Goal: Participate in discussion

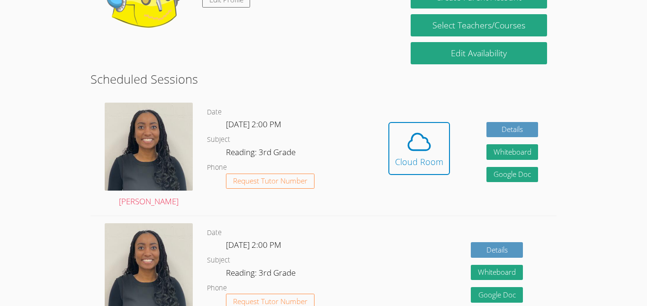
scroll to position [202, 0]
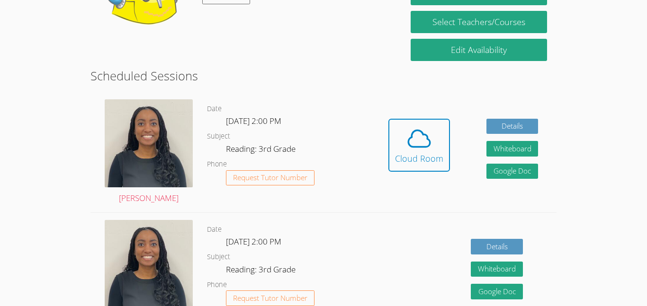
click at [387, 149] on div "Hidden Cloud Room Details Whiteboard Hidden Google Doc" at bounding box center [463, 152] width 186 height 120
click at [403, 156] on div "Cloud Room" at bounding box center [419, 158] width 48 height 13
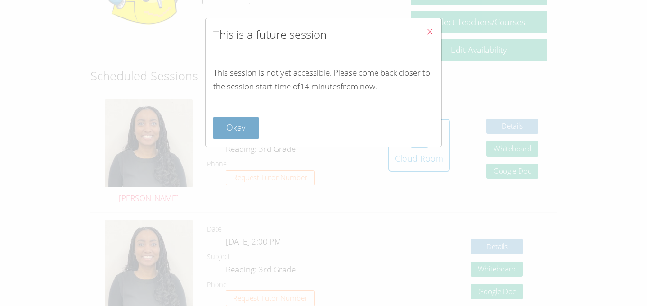
click at [237, 129] on button "Okay" at bounding box center [235, 128] width 45 height 22
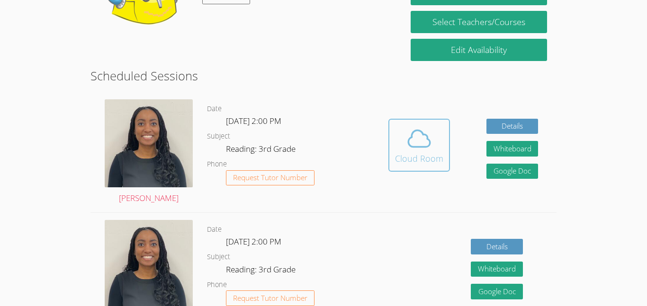
click at [419, 170] on button "Cloud Room" at bounding box center [419, 145] width 62 height 53
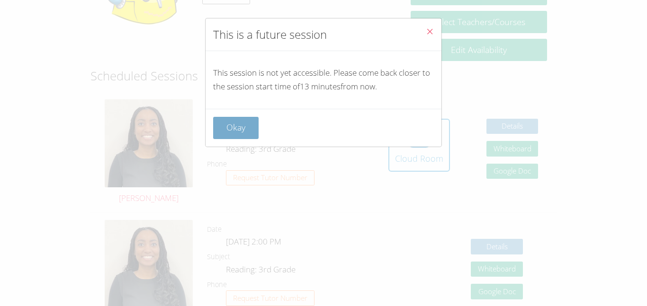
click at [242, 117] on button "Okay" at bounding box center [235, 128] width 45 height 22
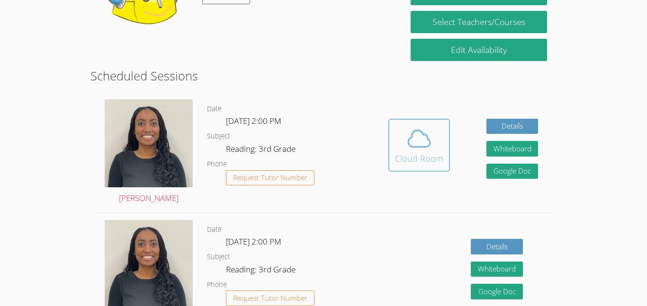
click at [428, 142] on icon at bounding box center [419, 138] width 27 height 27
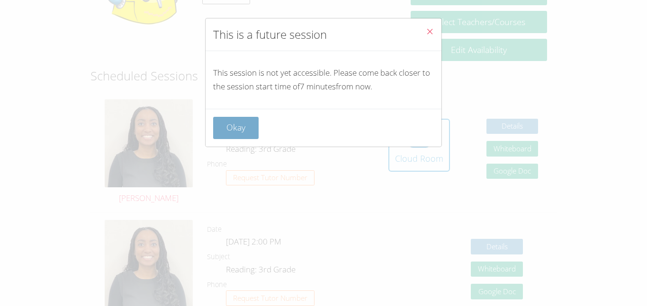
click at [245, 128] on button "Okay" at bounding box center [235, 128] width 45 height 22
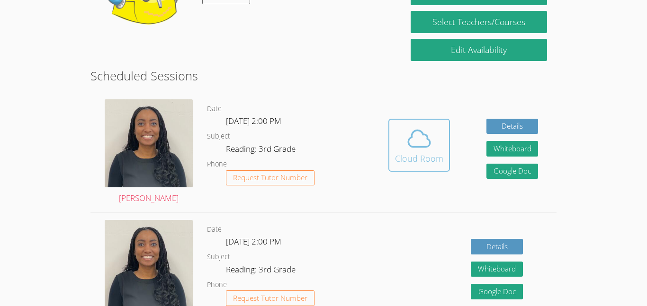
click at [415, 142] on icon at bounding box center [419, 138] width 27 height 27
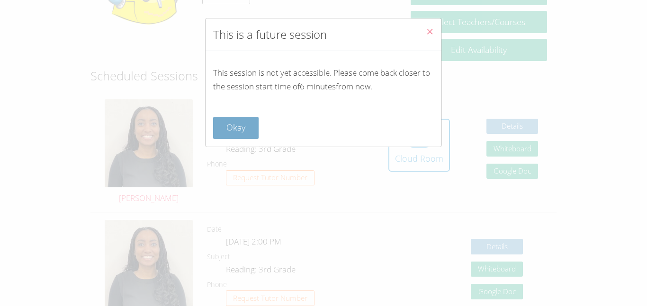
click at [233, 138] on button "Okay" at bounding box center [235, 128] width 45 height 22
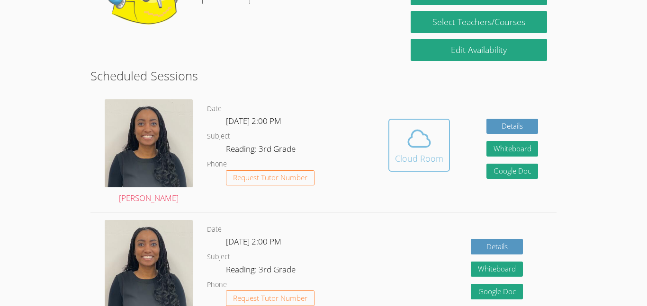
click at [404, 126] on span at bounding box center [419, 138] width 48 height 27
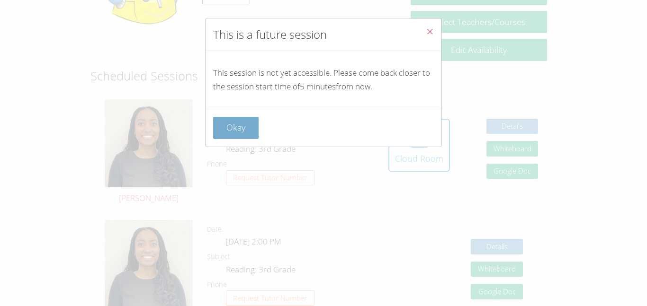
click at [218, 130] on button "Okay" at bounding box center [235, 128] width 45 height 22
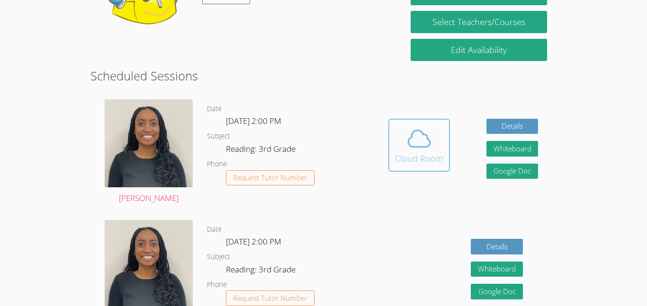
click at [403, 154] on div "Cloud Room" at bounding box center [419, 158] width 48 height 13
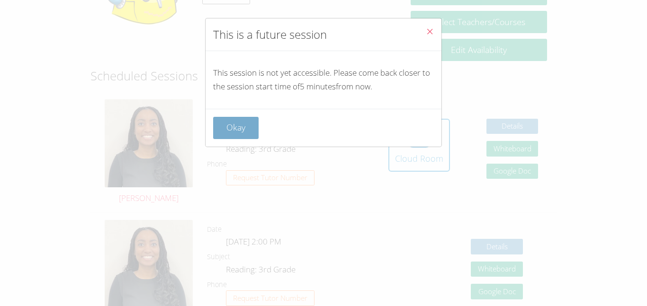
click at [243, 127] on button "Okay" at bounding box center [235, 128] width 45 height 22
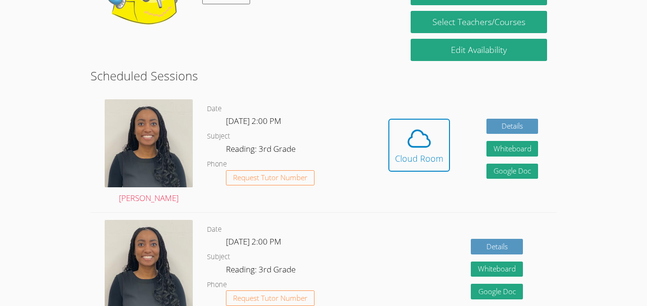
click at [243, 127] on dd "Thu Oct 9, 2:00 PM" at bounding box center [254, 123] width 57 height 16
click at [409, 170] on button "Cloud Room" at bounding box center [419, 145] width 62 height 53
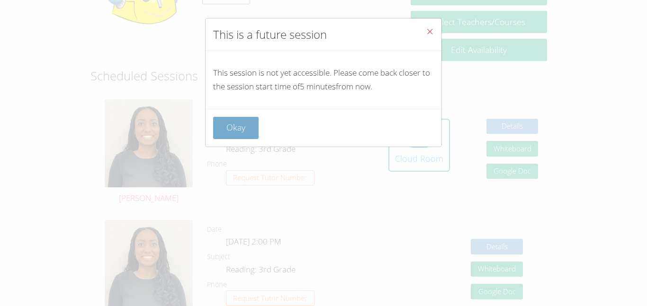
click at [221, 135] on button "Okay" at bounding box center [235, 128] width 45 height 22
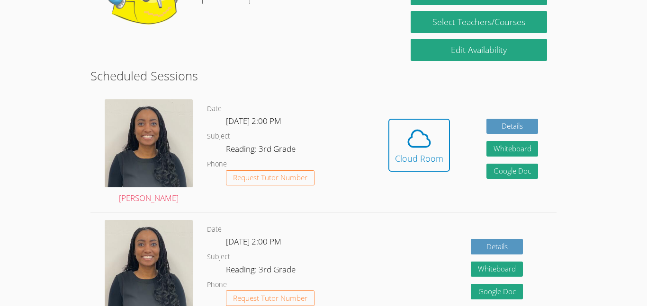
click at [414, 175] on link "Cloud Room" at bounding box center [419, 149] width 62 height 60
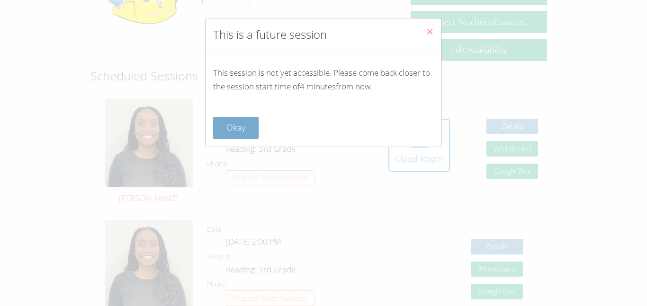
click at [222, 134] on button "Okay" at bounding box center [235, 128] width 45 height 22
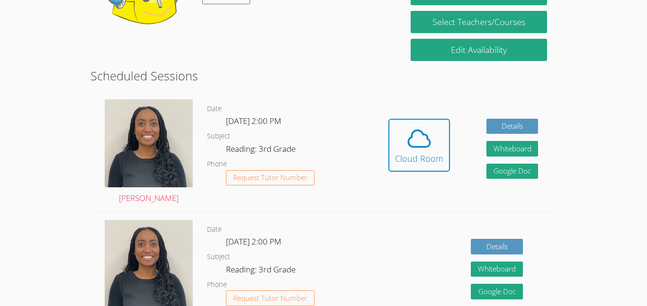
click at [405, 177] on link "Cloud Room" at bounding box center [419, 149] width 62 height 60
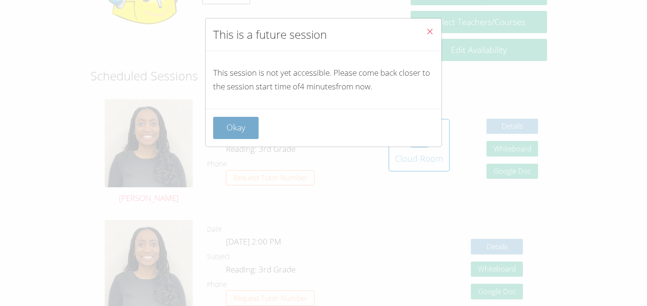
click at [246, 136] on button "Okay" at bounding box center [235, 128] width 45 height 22
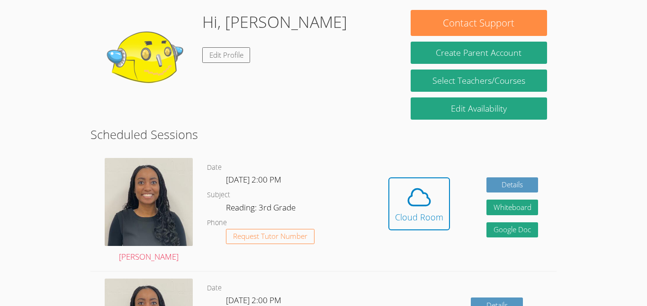
scroll to position [138, 0]
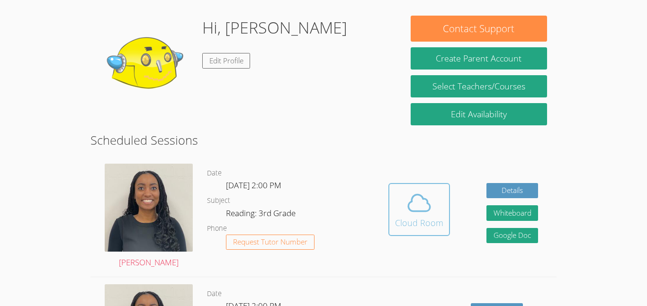
click at [403, 220] on div "Cloud Room" at bounding box center [419, 222] width 48 height 13
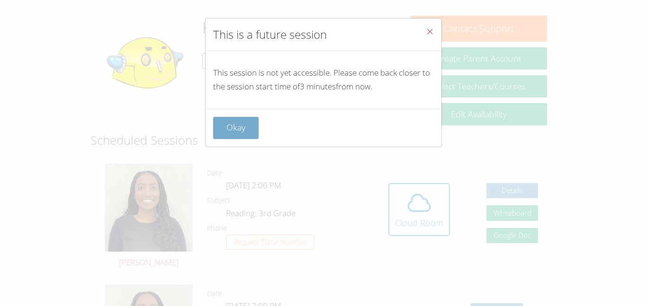
click at [241, 126] on button "Okay" at bounding box center [235, 128] width 45 height 22
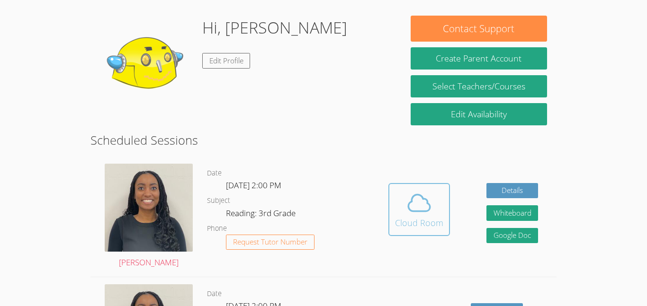
click at [422, 203] on icon at bounding box center [419, 203] width 27 height 27
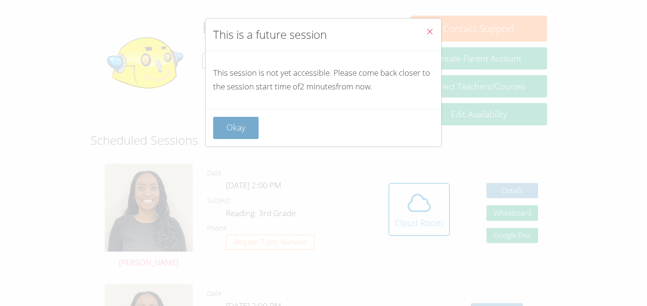
click at [243, 122] on button "Okay" at bounding box center [235, 128] width 45 height 22
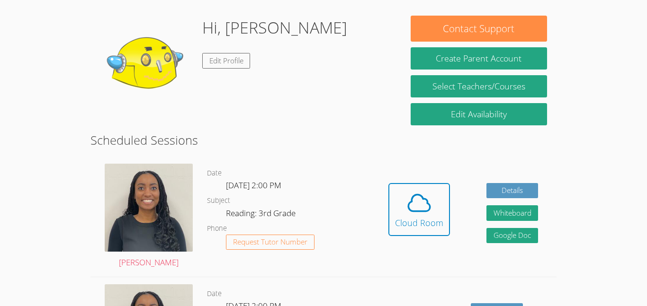
click at [401, 242] on link "Cloud Room" at bounding box center [419, 213] width 62 height 60
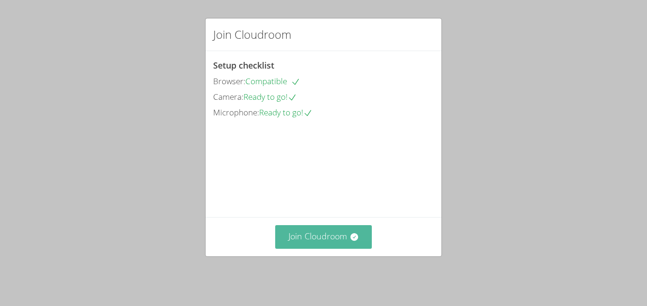
click at [337, 238] on button "Join Cloudroom" at bounding box center [323, 236] width 97 height 23
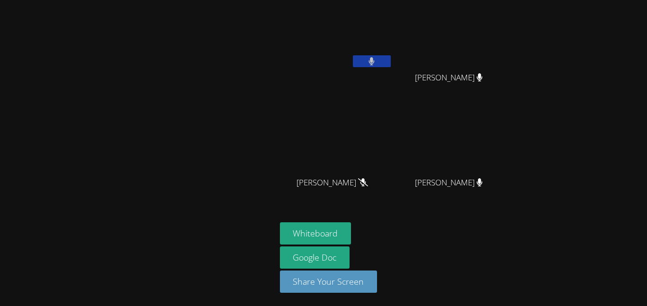
click at [378, 61] on button at bounding box center [372, 61] width 38 height 12
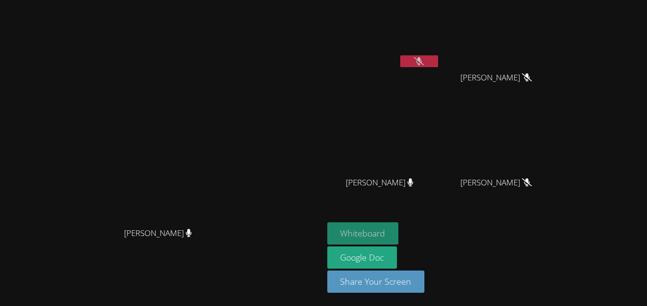
click at [399, 223] on button "Whiteboard" at bounding box center [362, 234] width 71 height 22
click at [424, 60] on icon at bounding box center [419, 61] width 10 height 8
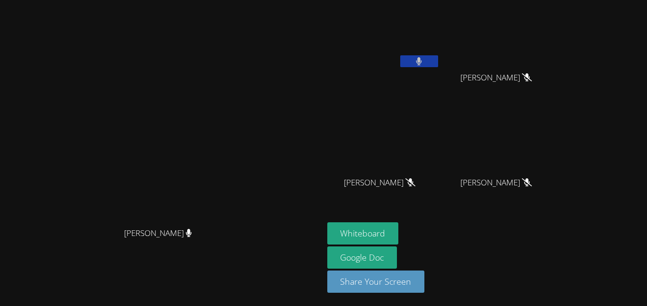
click at [440, 53] on video at bounding box center [383, 35] width 113 height 63
click at [422, 64] on icon at bounding box center [419, 61] width 6 height 8
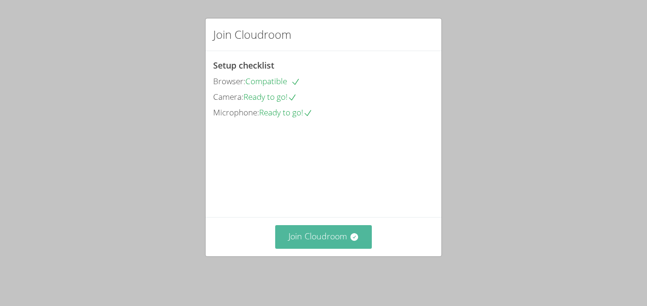
click at [338, 232] on button "Join Cloudroom" at bounding box center [323, 236] width 97 height 23
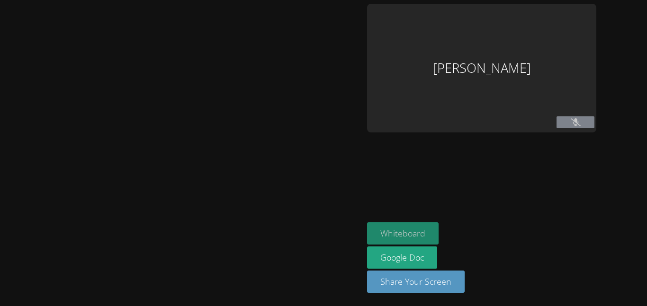
click at [401, 232] on button "Whiteboard" at bounding box center [402, 234] width 71 height 22
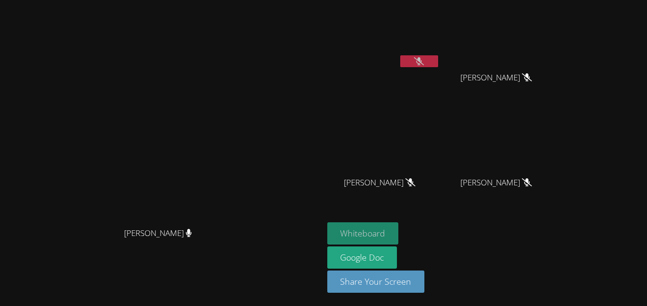
click at [399, 232] on button "Whiteboard" at bounding box center [362, 234] width 71 height 22
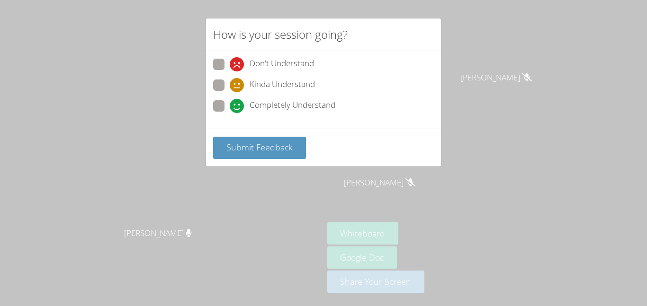
click at [230, 113] on span at bounding box center [230, 113] width 0 height 0
click at [230, 108] on input "Completely Understand" at bounding box center [234, 104] width 8 height 8
radio input "true"
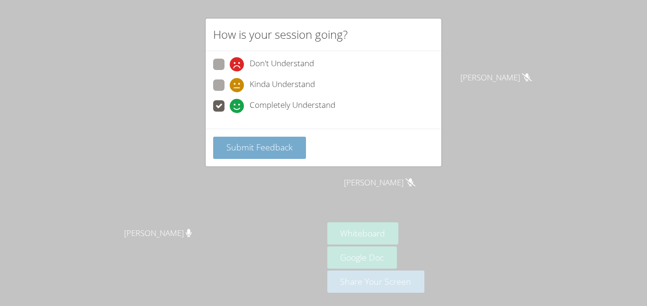
click at [241, 151] on span "Submit Feedback" at bounding box center [259, 147] width 66 height 11
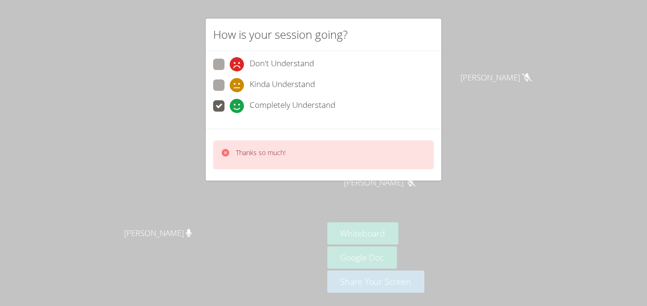
click at [486, 102] on div "How is your session going? Don't Understand Kinda Understand Completely Underst…" at bounding box center [323, 153] width 647 height 306
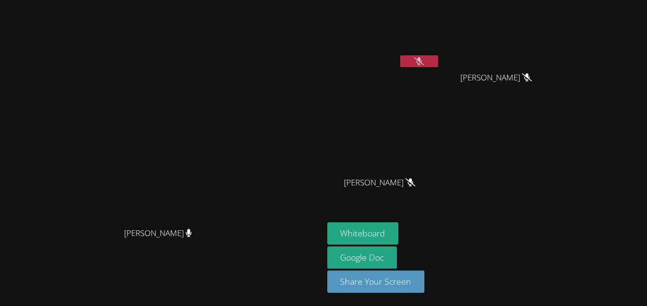
click at [440, 53] on video at bounding box center [383, 35] width 113 height 63
click at [438, 66] on button at bounding box center [419, 61] width 38 height 12
click at [438, 65] on button at bounding box center [419, 61] width 38 height 12
click at [424, 62] on icon at bounding box center [419, 61] width 10 height 8
click at [438, 59] on button at bounding box center [419, 61] width 38 height 12
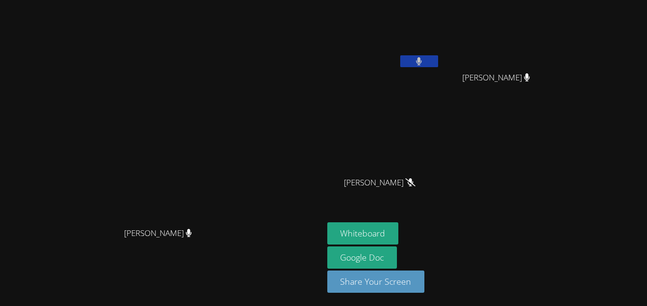
click at [438, 56] on button at bounding box center [419, 61] width 38 height 12
click at [438, 66] on button at bounding box center [419, 61] width 38 height 12
